Goal: Transaction & Acquisition: Purchase product/service

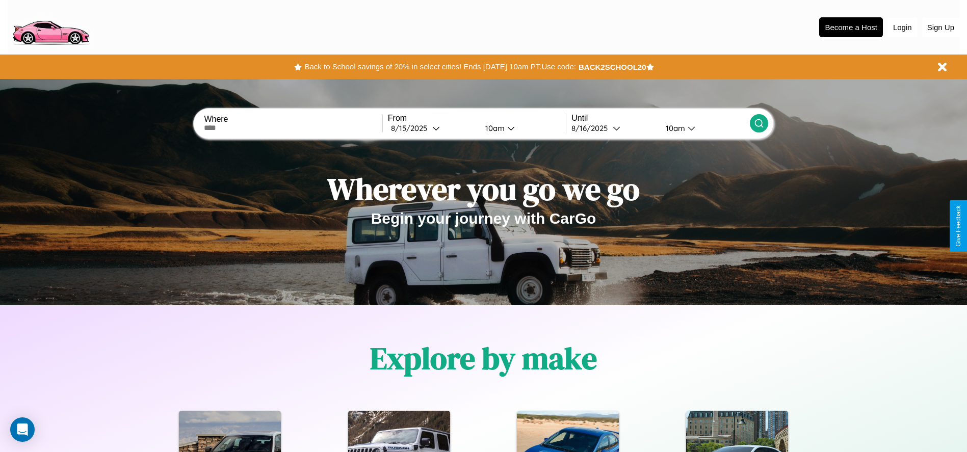
click at [293, 128] on input "text" at bounding box center [293, 128] width 178 height 8
type input "**********"
click at [432, 128] on div "[DATE]" at bounding box center [411, 128] width 41 height 10
select select "*"
select select "****"
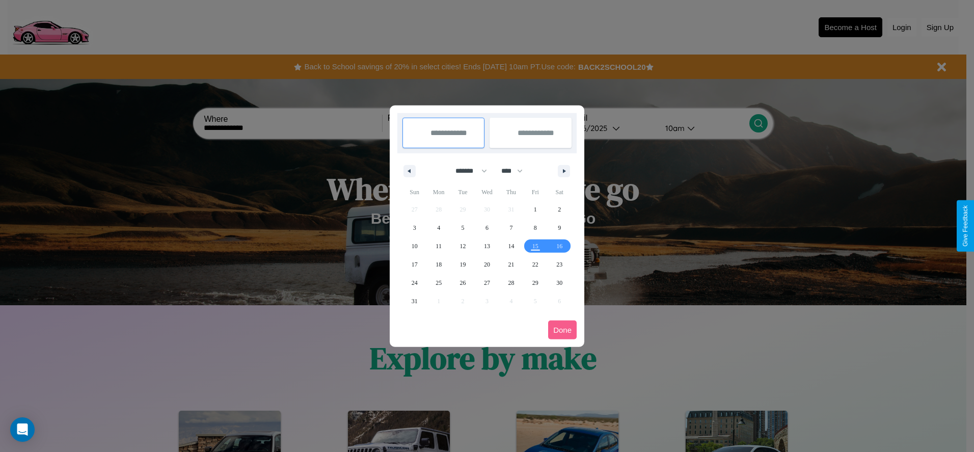
drag, startPoint x: 467, startPoint y: 171, endPoint x: 487, endPoint y: 204, distance: 39.3
click at [467, 171] on select "******* ******** ***** ***** *** **** **** ****** ********* ******* ******** **…" at bounding box center [469, 171] width 43 height 17
select select "*"
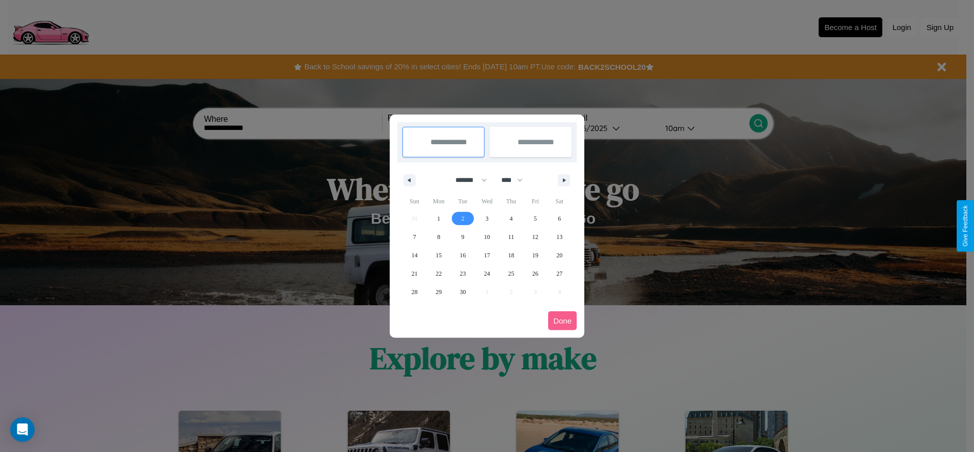
click at [463, 218] on span "2" at bounding box center [463, 218] width 3 height 18
type input "**********"
click at [560, 218] on span "6" at bounding box center [559, 218] width 3 height 18
type input "**********"
click at [563, 321] on button "Done" at bounding box center [562, 320] width 29 height 19
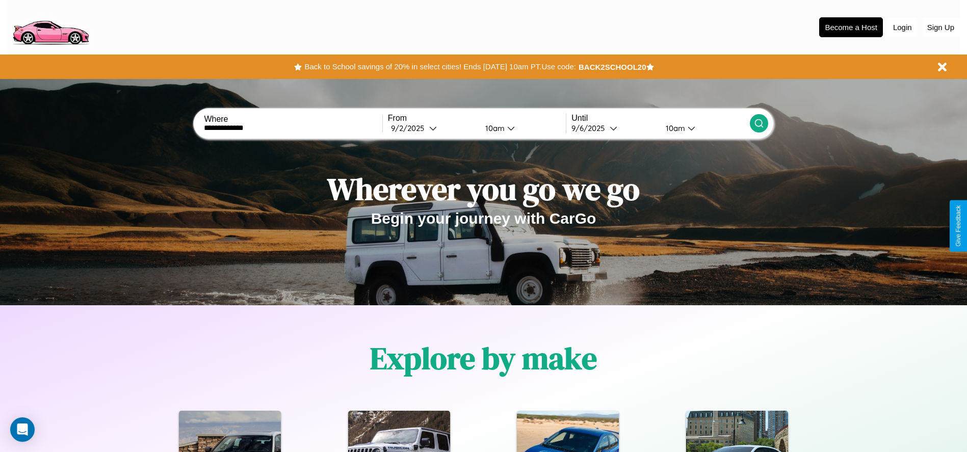
click at [493, 128] on div "10am" at bounding box center [493, 128] width 27 height 10
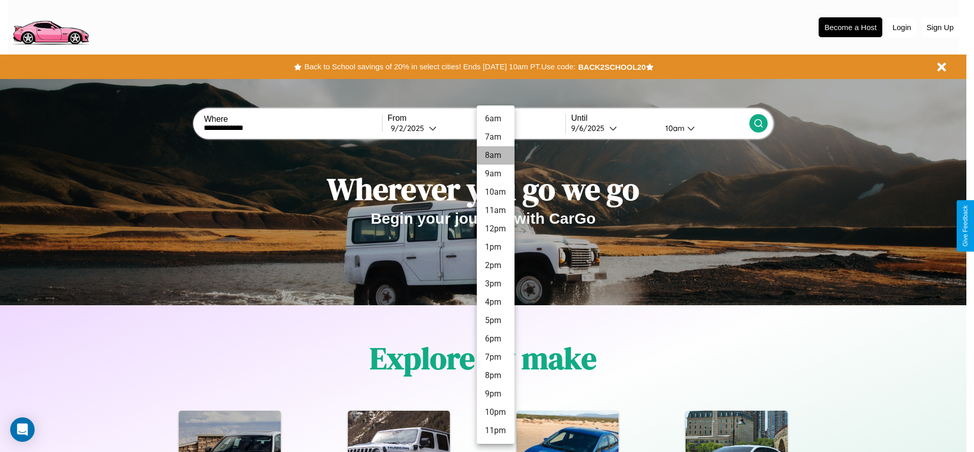
click at [495, 155] on li "8am" at bounding box center [496, 155] width 38 height 18
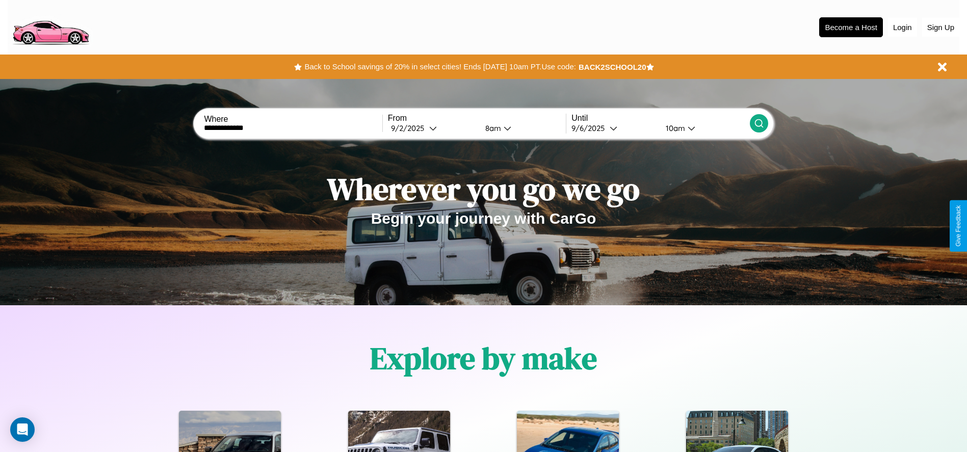
click at [674, 128] on div "10am" at bounding box center [673, 128] width 27 height 10
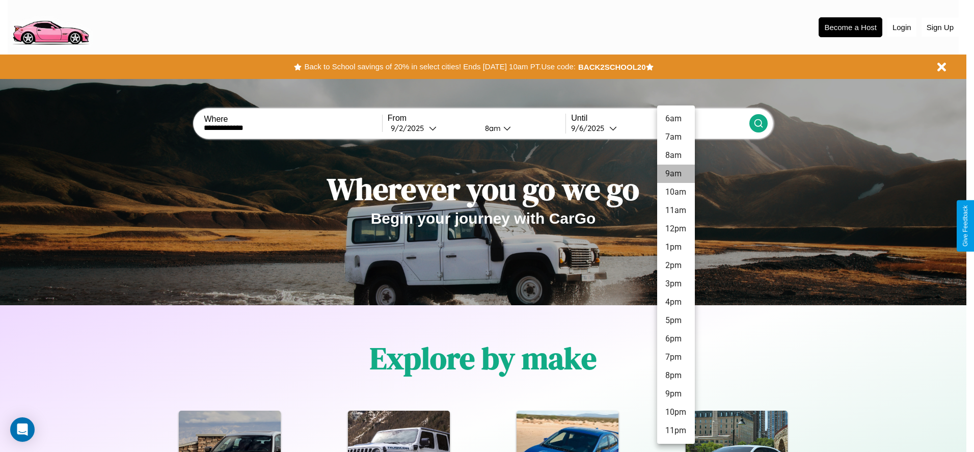
click at [676, 174] on li "9am" at bounding box center [676, 174] width 38 height 18
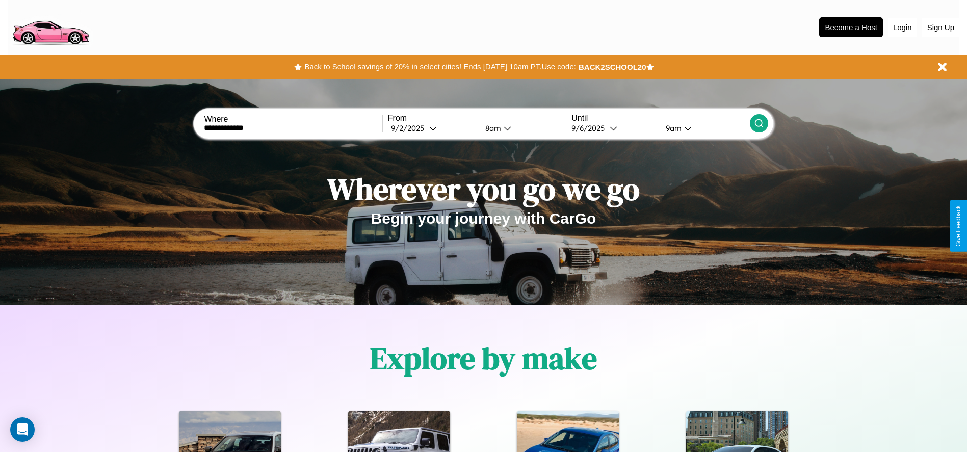
click at [758, 123] on icon at bounding box center [759, 123] width 10 height 10
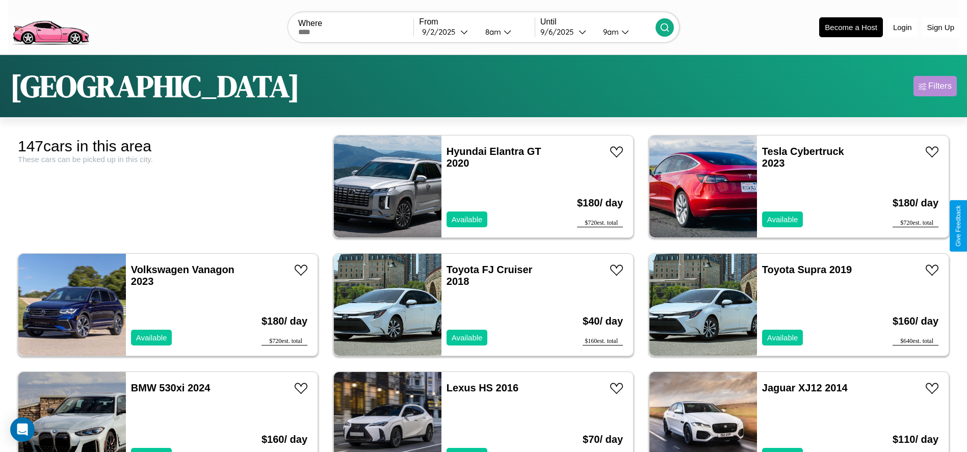
click at [935, 86] on div "Filters" at bounding box center [939, 86] width 23 height 10
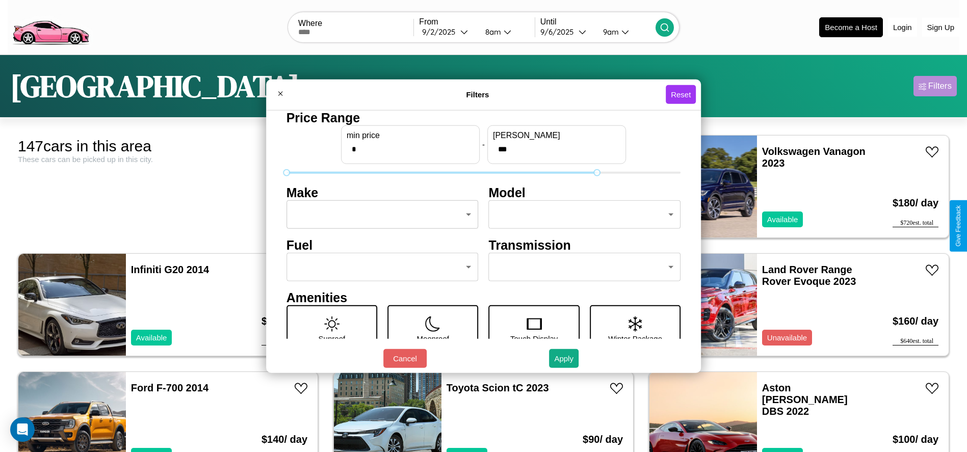
type input "***"
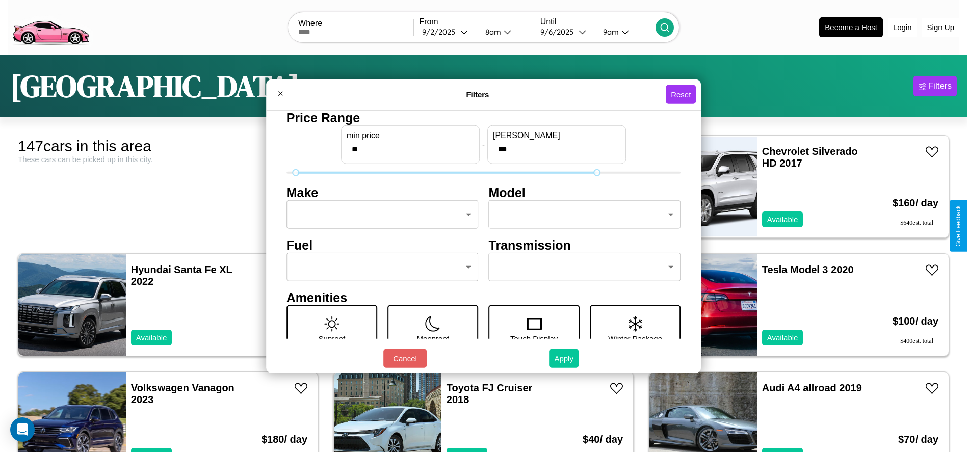
type input "**"
click at [564, 358] on button "Apply" at bounding box center [564, 358] width 30 height 19
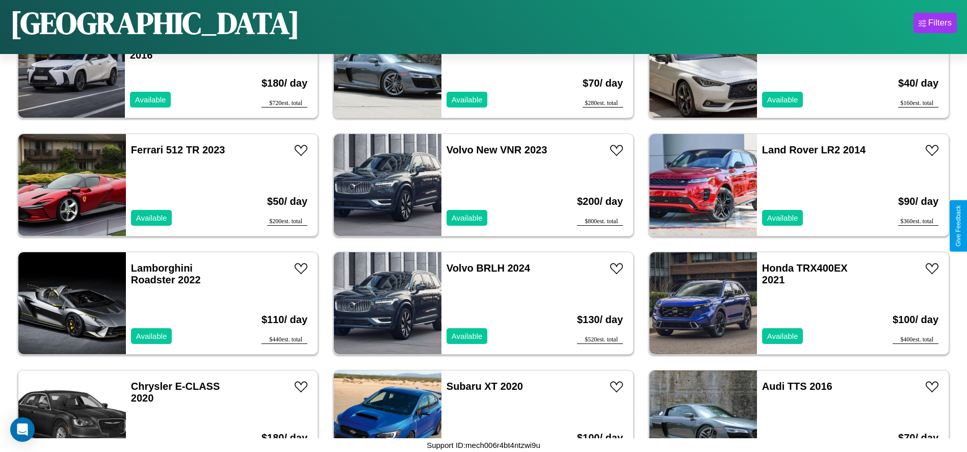
scroll to position [4133, 0]
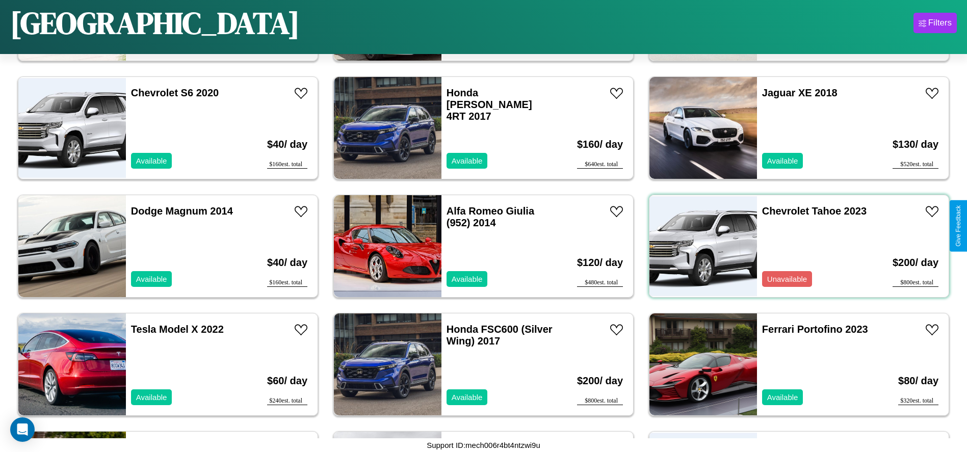
click at [792, 246] on div "Chevrolet Tahoe 2023 Unavailable" at bounding box center [816, 246] width 118 height 102
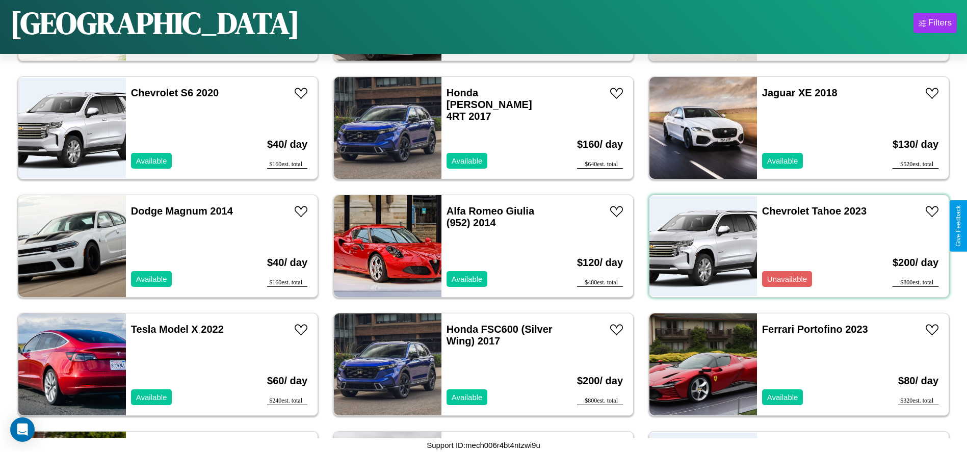
click at [792, 246] on div "Chevrolet Tahoe 2023 Unavailable" at bounding box center [816, 246] width 118 height 102
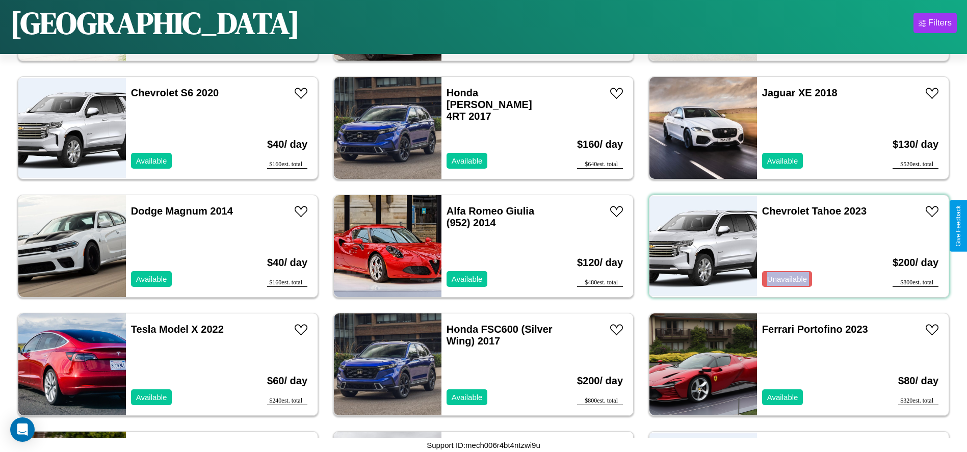
click at [792, 246] on div "Chevrolet Tahoe 2023 Unavailable" at bounding box center [816, 246] width 118 height 102
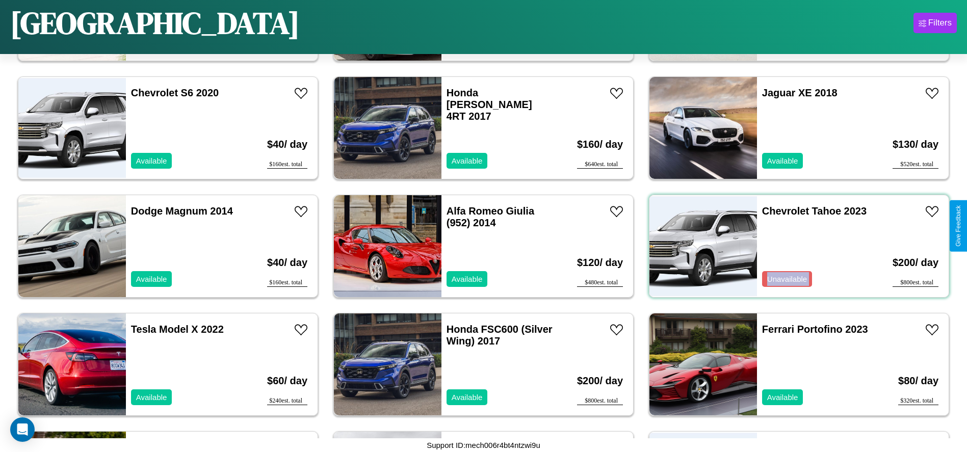
click at [792, 246] on div "Chevrolet Tahoe 2023 Unavailable" at bounding box center [816, 246] width 118 height 102
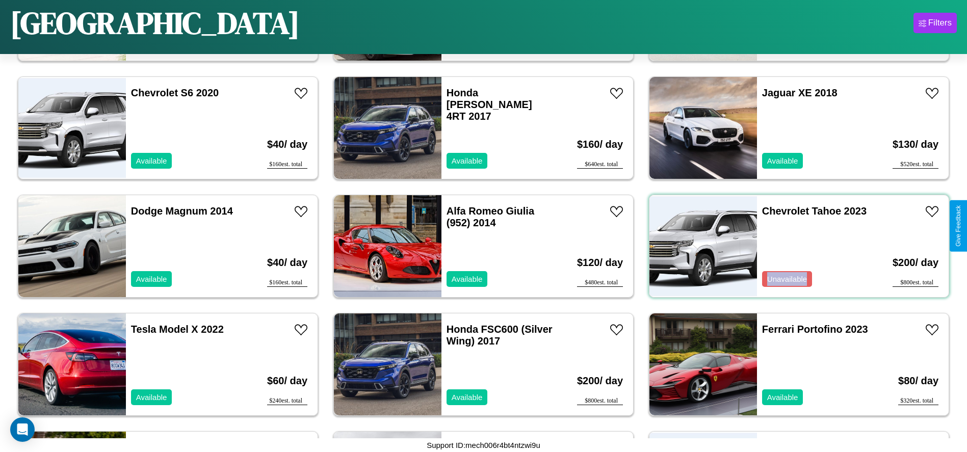
click at [792, 246] on div "Chevrolet Tahoe 2023 Unavailable" at bounding box center [816, 246] width 118 height 102
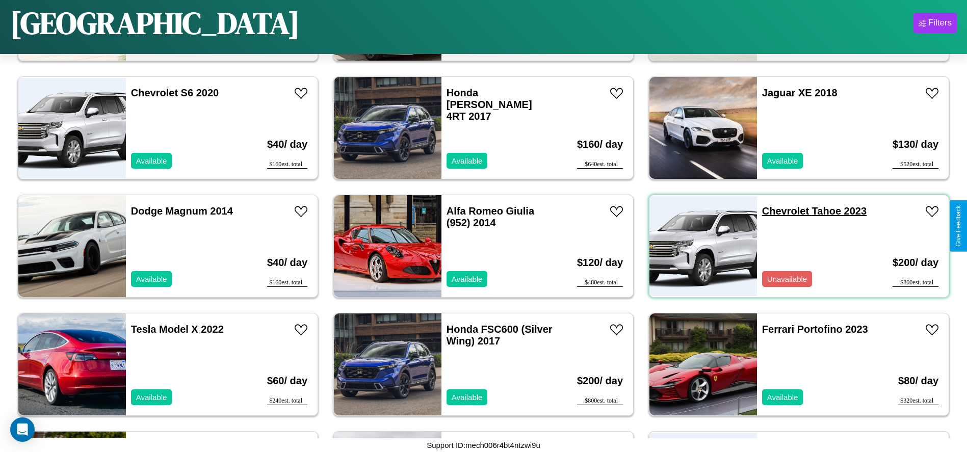
click at [779, 211] on link "Chevrolet Tahoe 2023" at bounding box center [814, 210] width 104 height 11
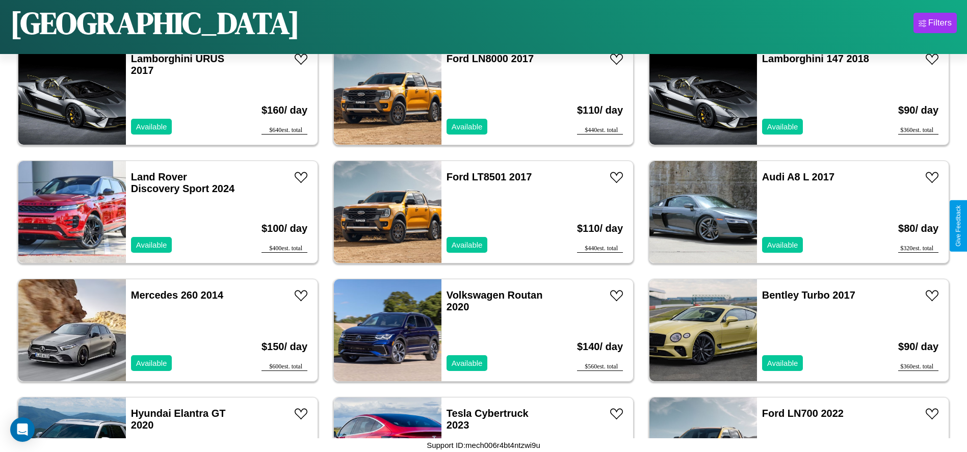
scroll to position [468, 0]
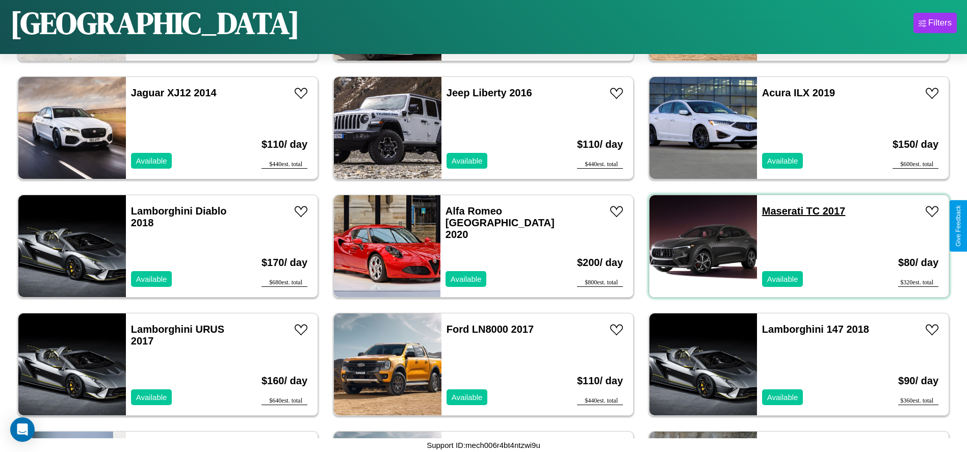
click at [776, 211] on link "Maserati TC 2017" at bounding box center [803, 210] width 83 height 11
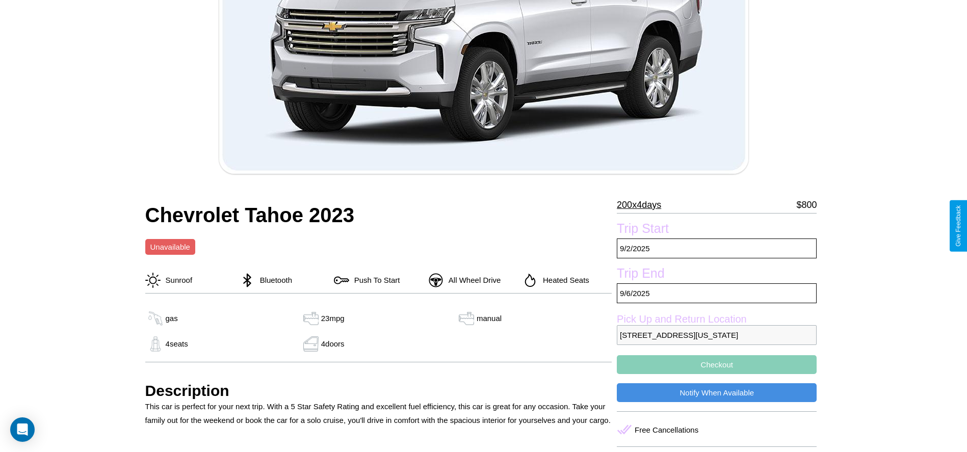
scroll to position [502, 0]
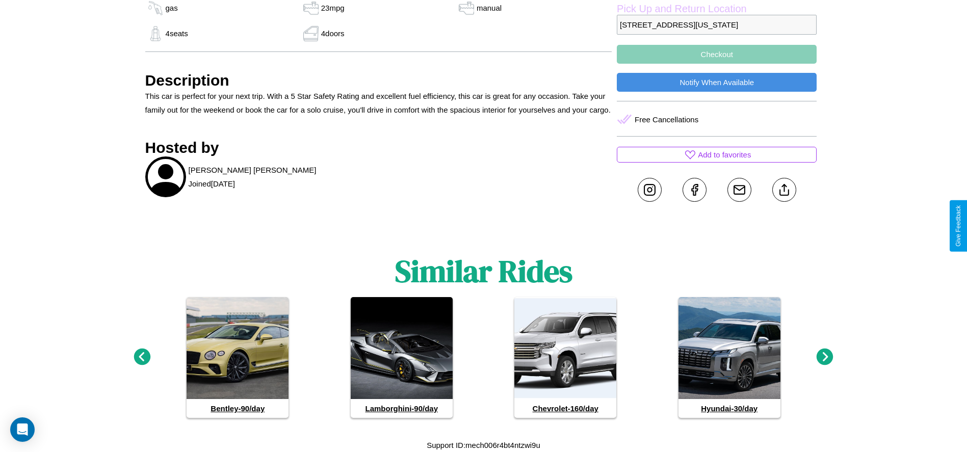
click at [825, 357] on icon at bounding box center [824, 357] width 17 height 17
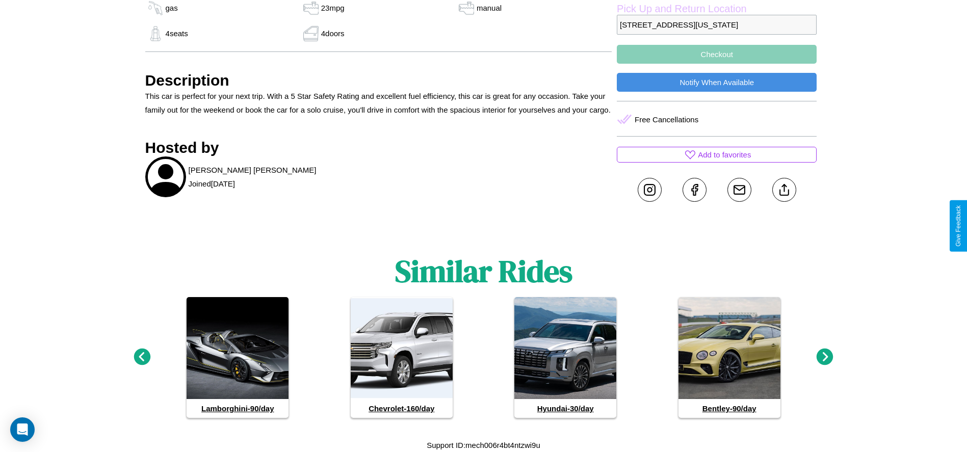
click at [825, 357] on icon at bounding box center [824, 357] width 17 height 17
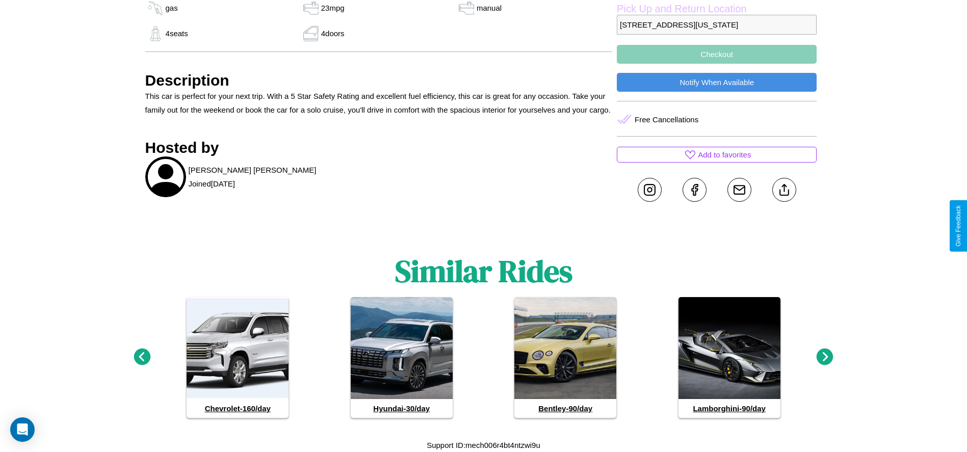
click at [825, 357] on icon at bounding box center [824, 357] width 17 height 17
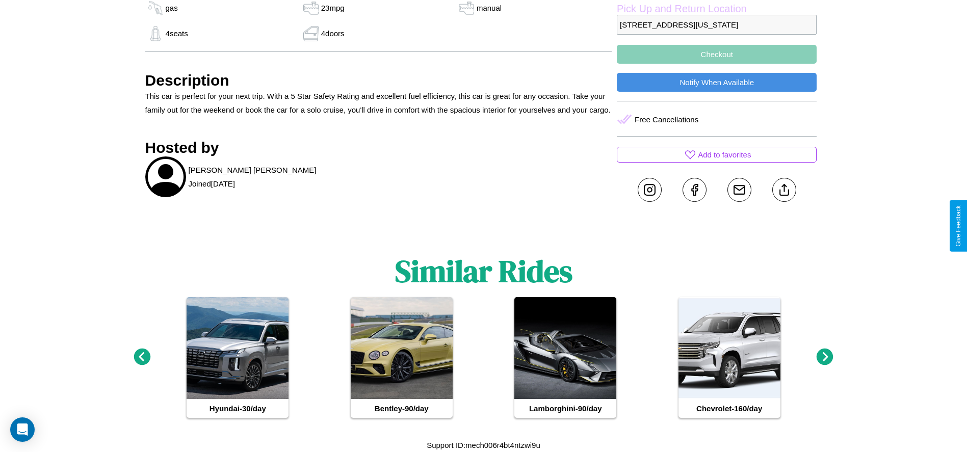
click at [825, 357] on icon at bounding box center [824, 357] width 17 height 17
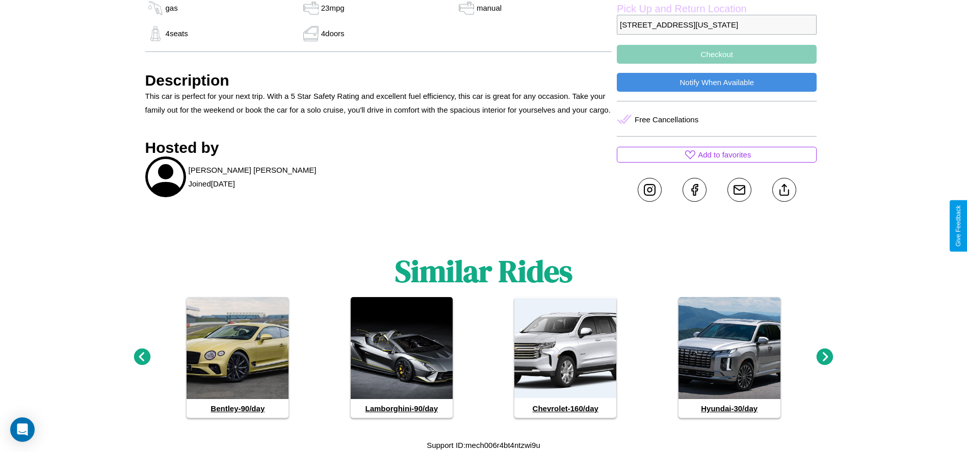
click at [825, 357] on icon at bounding box center [824, 357] width 17 height 17
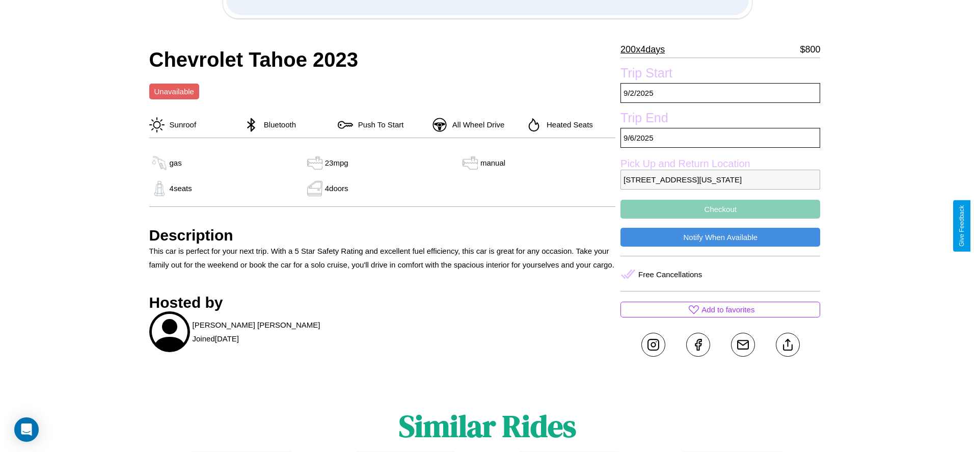
scroll to position [200, 0]
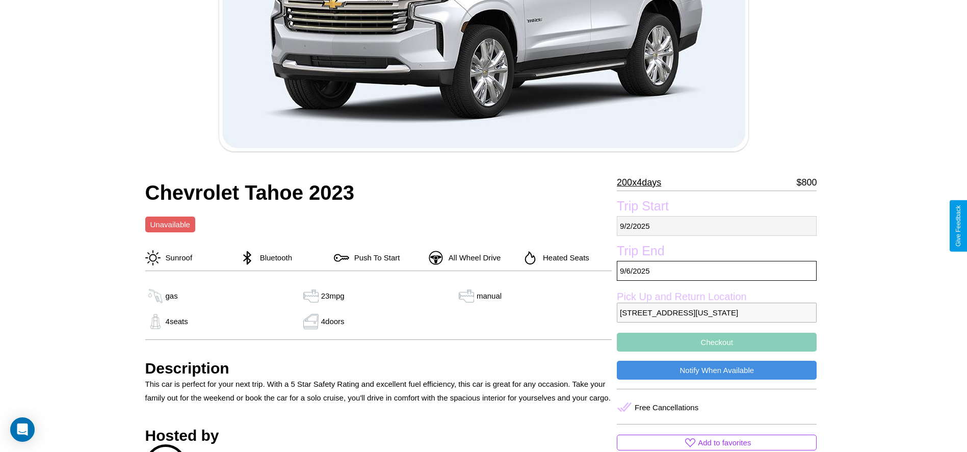
click at [716, 226] on p "9 / 2 / 2025" at bounding box center [717, 226] width 200 height 20
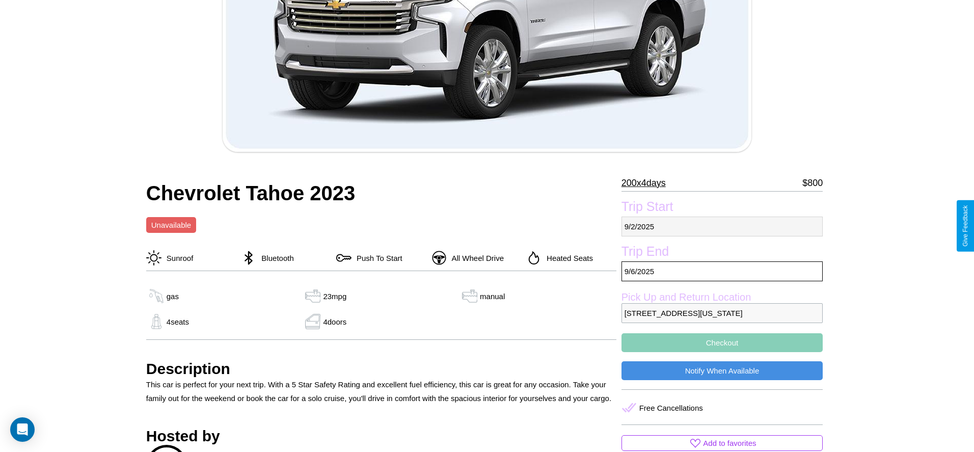
select select "*"
select select "****"
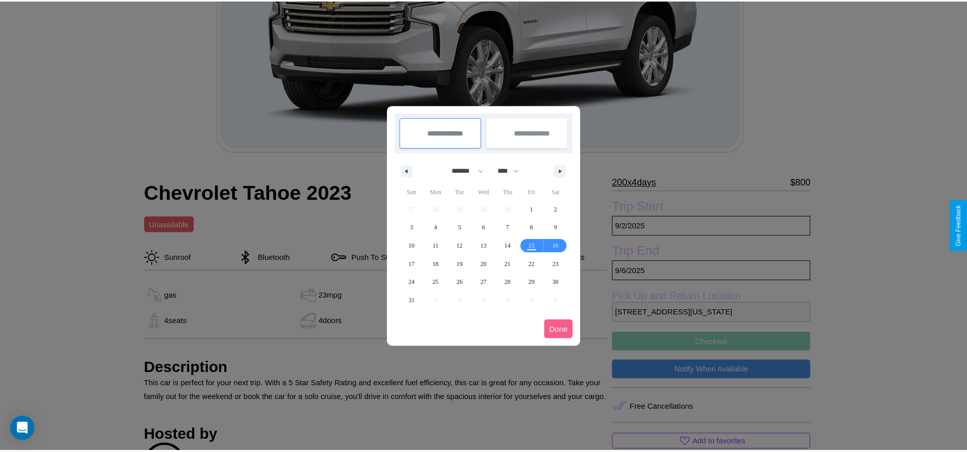
scroll to position [0, 0]
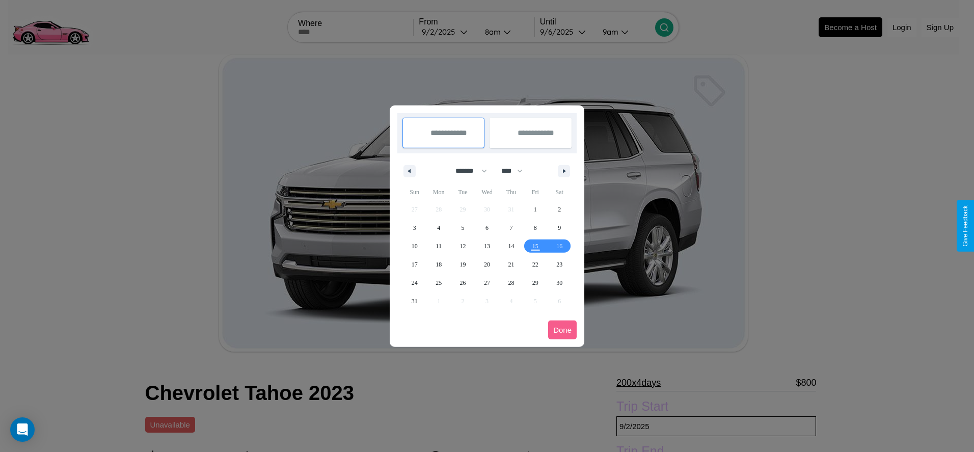
click at [447, 32] on div at bounding box center [487, 226] width 974 height 452
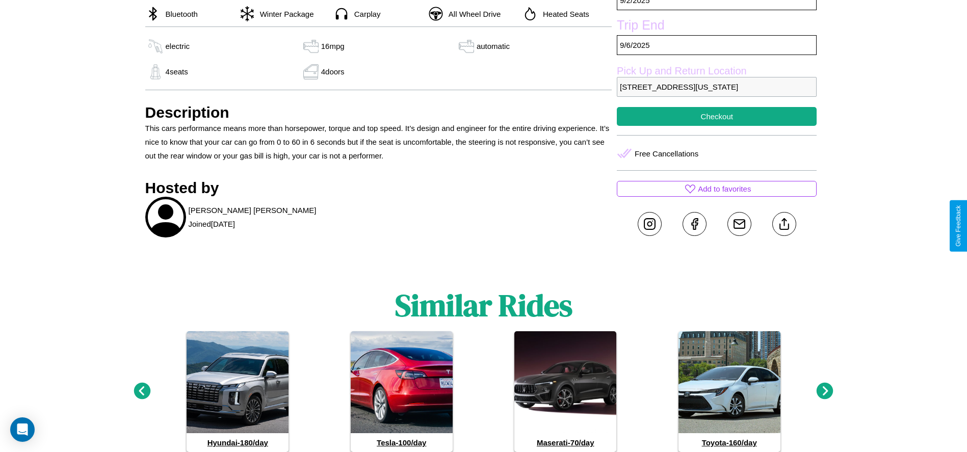
scroll to position [383, 0]
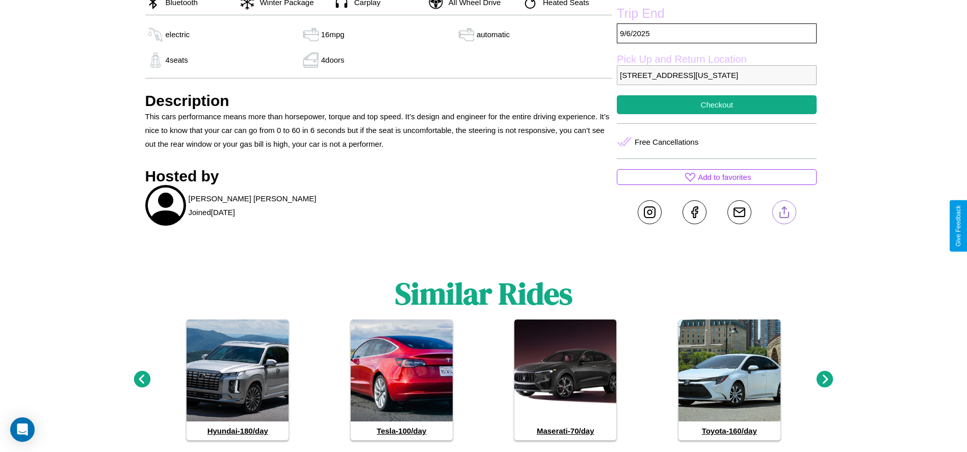
click at [784, 214] on line at bounding box center [784, 210] width 0 height 7
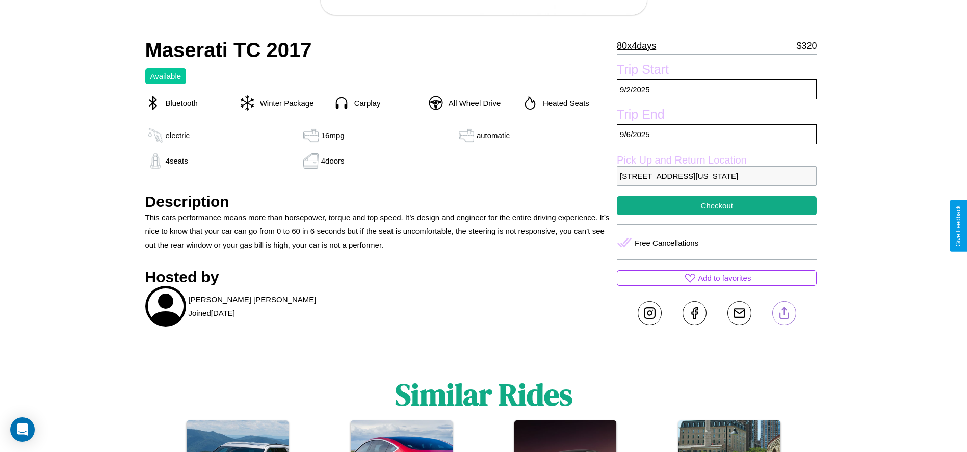
scroll to position [276, 0]
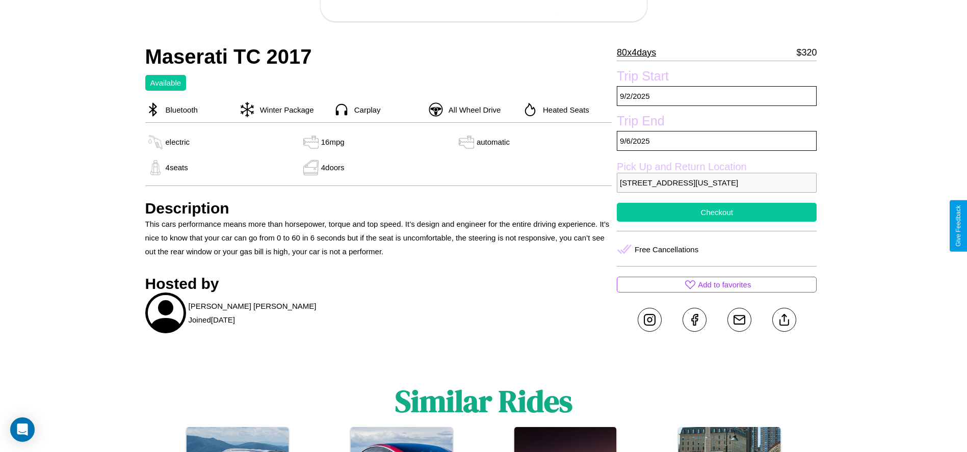
click at [716, 222] on button "Checkout" at bounding box center [717, 212] width 200 height 19
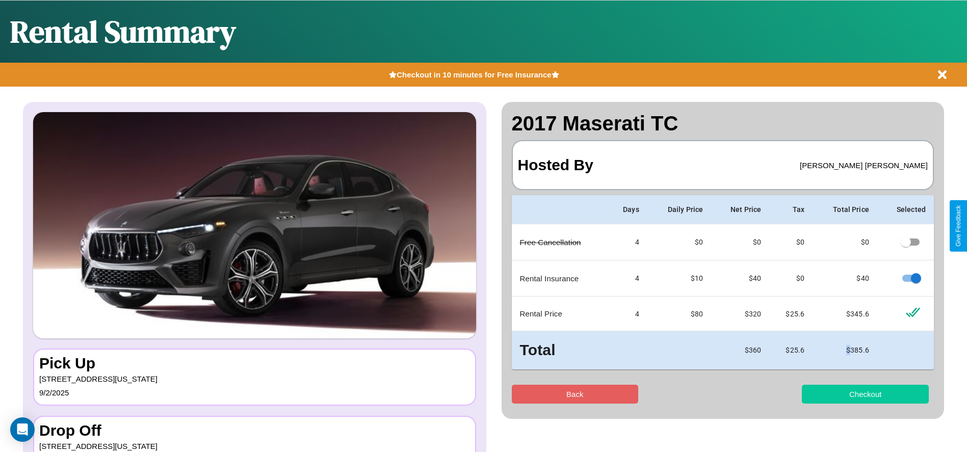
click at [865, 394] on button "Checkout" at bounding box center [865, 394] width 127 height 19
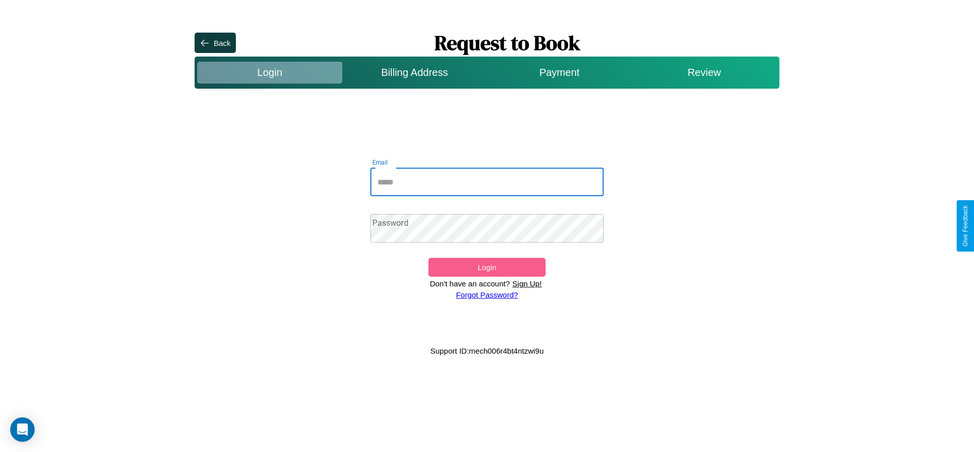
click at [487, 182] on input "Email" at bounding box center [487, 182] width 234 height 29
type input "**********"
click at [487, 295] on link "Forgot Password?" at bounding box center [487, 294] width 62 height 9
